Goal: Navigation & Orientation: Understand site structure

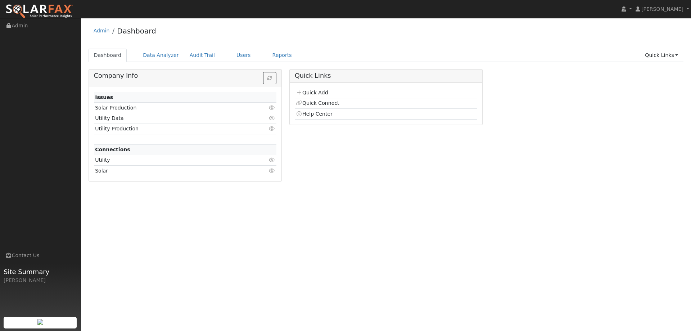
click at [318, 93] on link "Quick Add" at bounding box center [312, 93] width 32 height 6
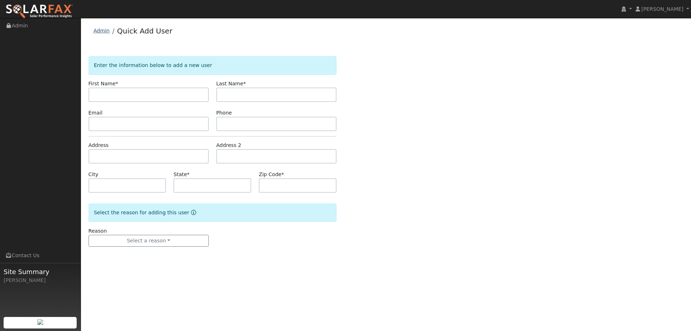
click at [107, 31] on link "Admin" at bounding box center [102, 31] width 16 height 6
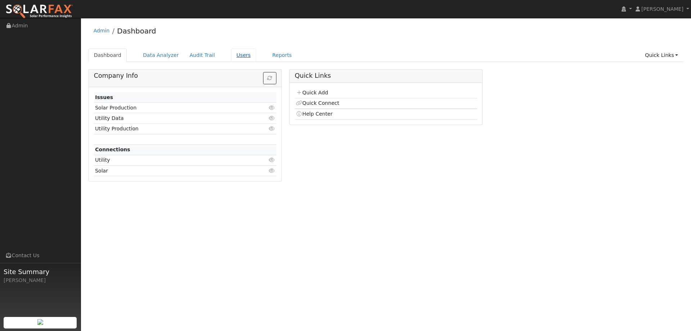
click at [231, 53] on link "Users" at bounding box center [243, 55] width 25 height 13
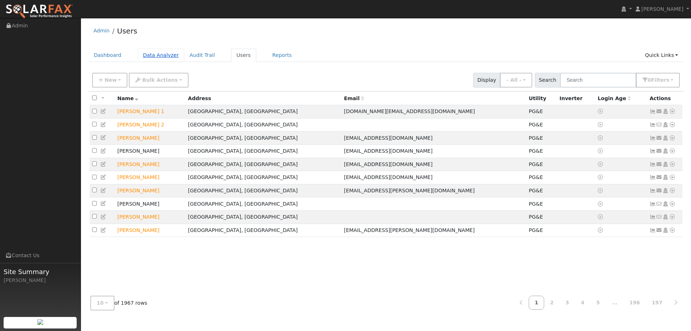
click at [174, 55] on link "Data Analyzer" at bounding box center [160, 55] width 47 height 13
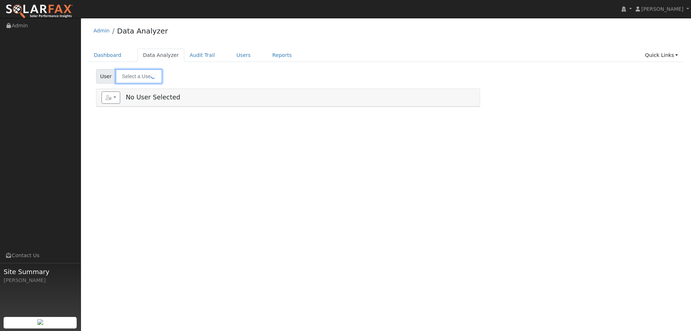
type input "Richard Lin"
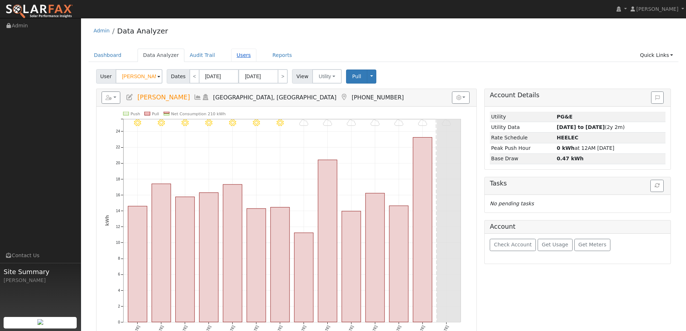
click at [235, 55] on link "Users" at bounding box center [243, 55] width 25 height 13
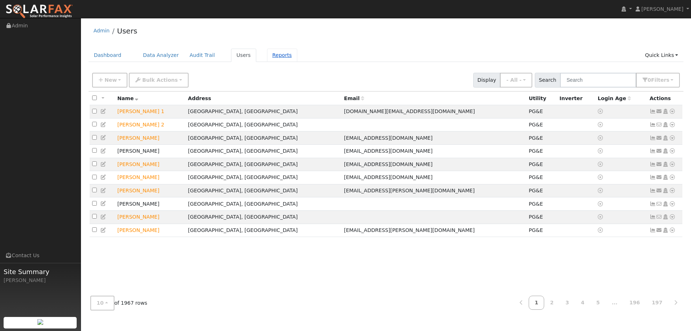
click at [267, 54] on link "Reports" at bounding box center [282, 55] width 30 height 13
